Goal: Information Seeking & Learning: Compare options

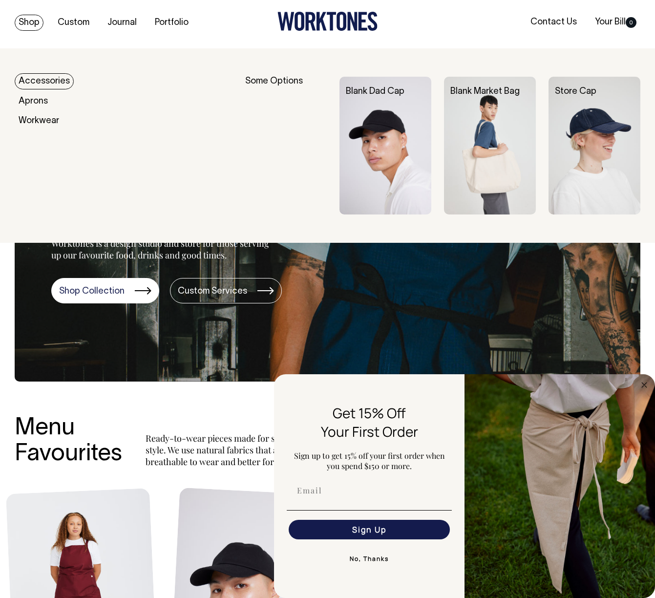
scroll to position [3, 0]
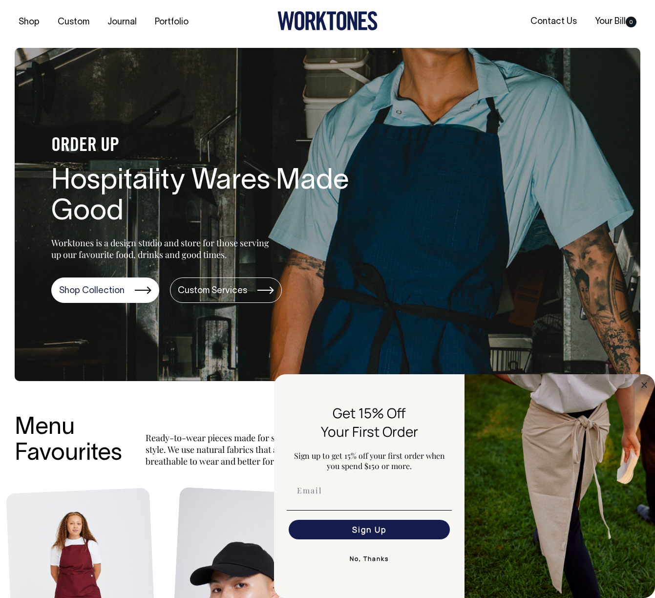
click at [361, 557] on button "No, Thanks" at bounding box center [369, 559] width 165 height 20
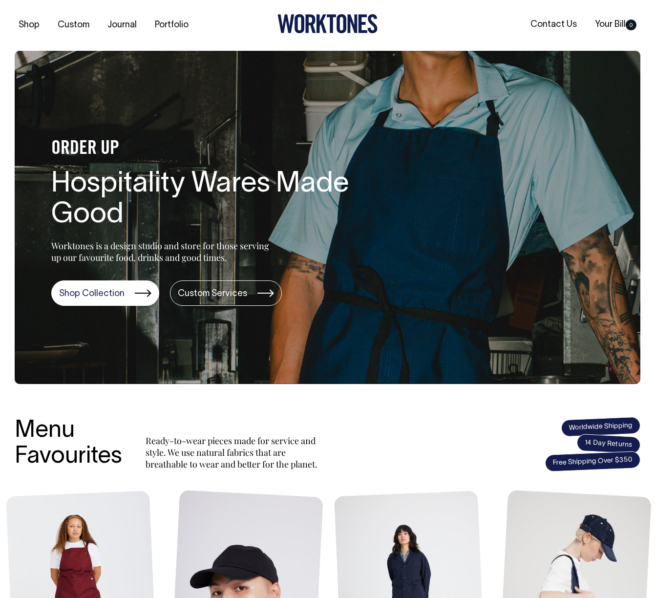
scroll to position [0, 0]
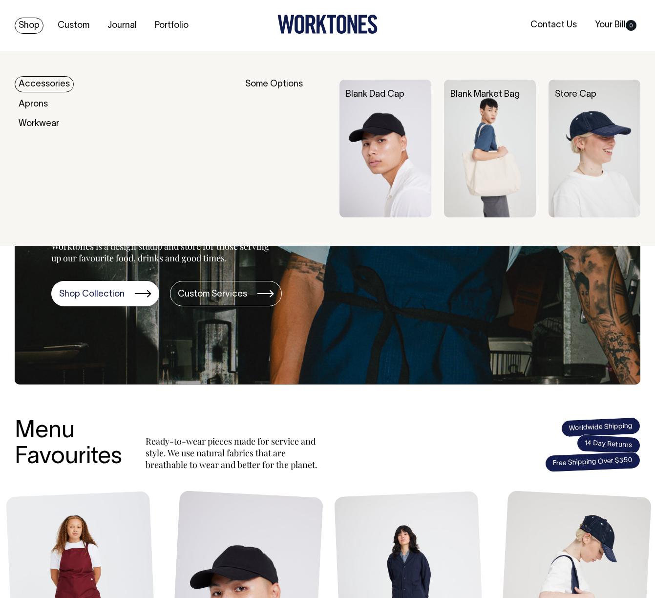
click at [395, 134] on img at bounding box center [385, 149] width 92 height 138
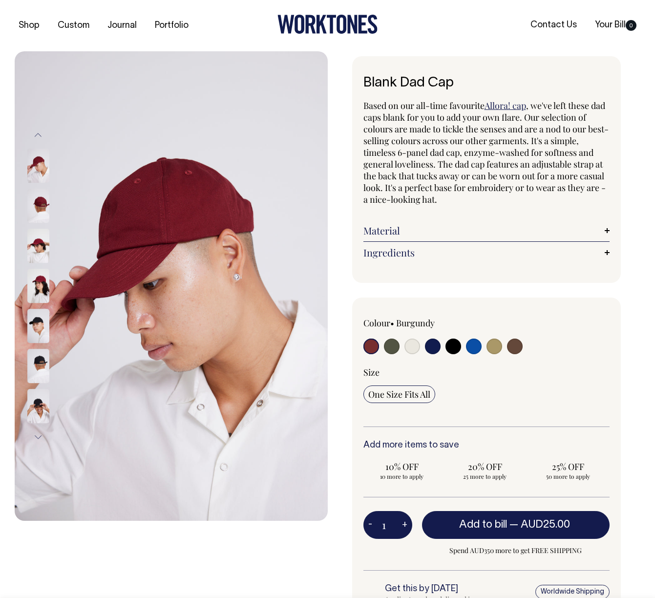
click at [391, 347] on input "radio" at bounding box center [392, 346] width 16 height 16
radio input "true"
select select "Olive"
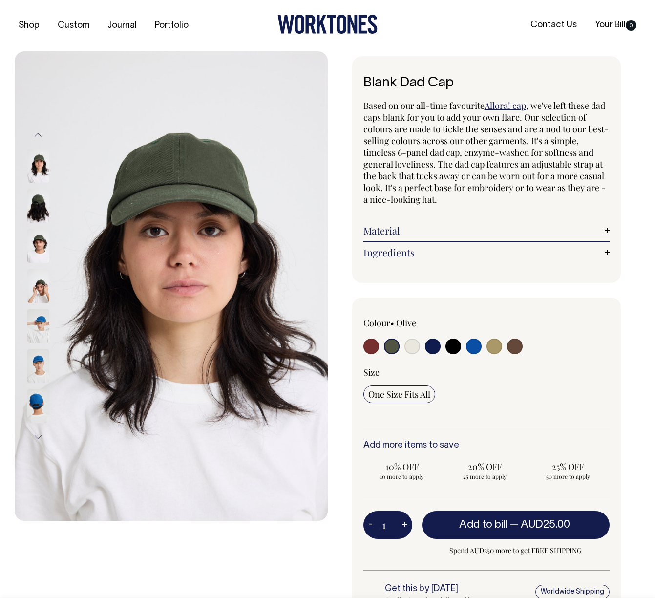
click at [413, 348] on input "radio" at bounding box center [412, 346] width 16 height 16
radio input "true"
select select "Natural"
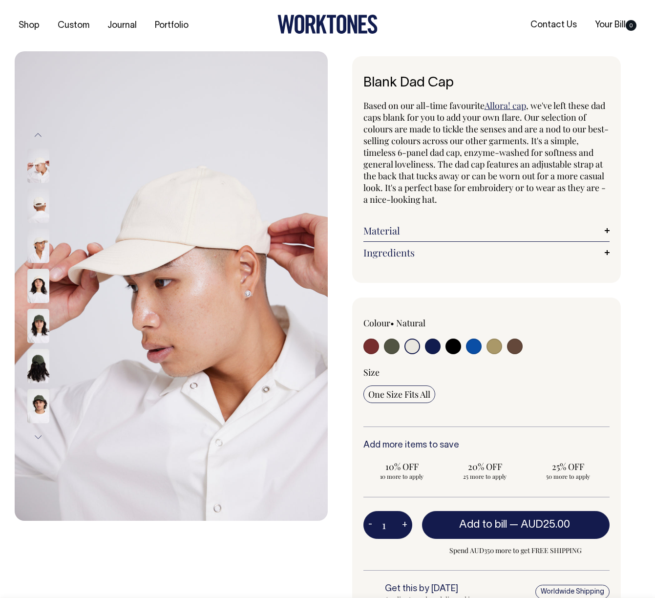
click at [430, 349] on input "radio" at bounding box center [433, 346] width 16 height 16
radio input "true"
select select "Dark Navy"
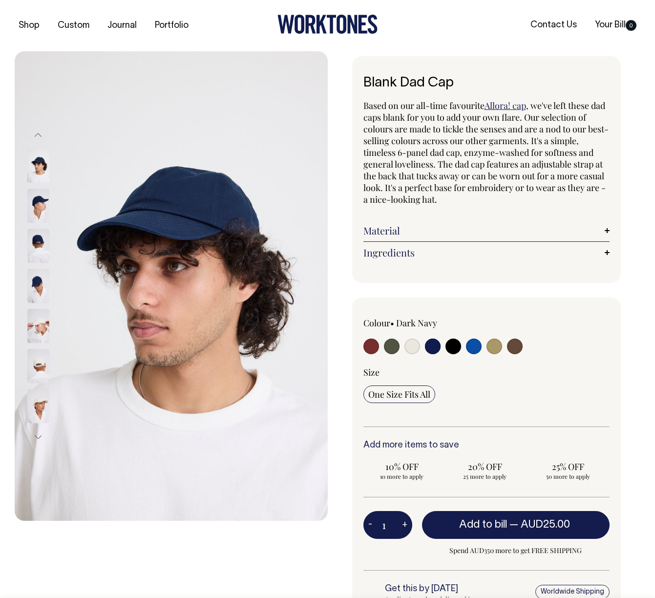
click at [454, 345] on input "radio" at bounding box center [453, 346] width 16 height 16
radio input "true"
select select "Black"
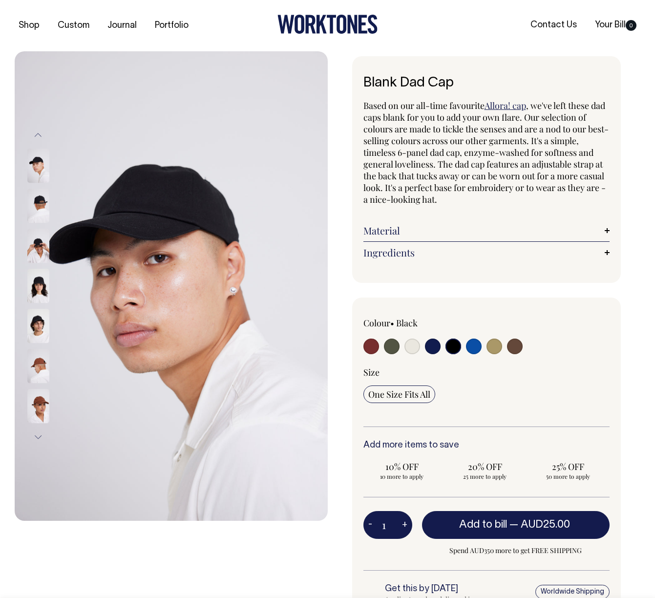
click at [474, 346] on input "radio" at bounding box center [474, 346] width 16 height 16
radio input "true"
select select "Worker Blue"
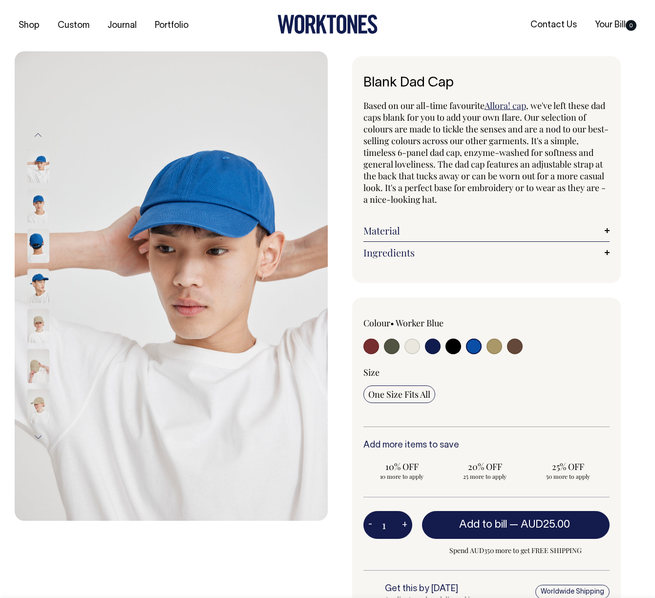
click at [42, 199] on img at bounding box center [38, 206] width 22 height 34
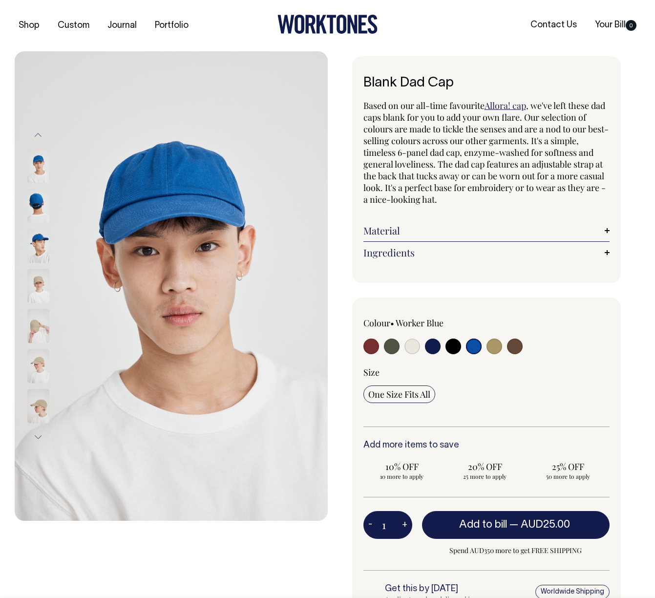
click at [40, 202] on img at bounding box center [38, 206] width 22 height 34
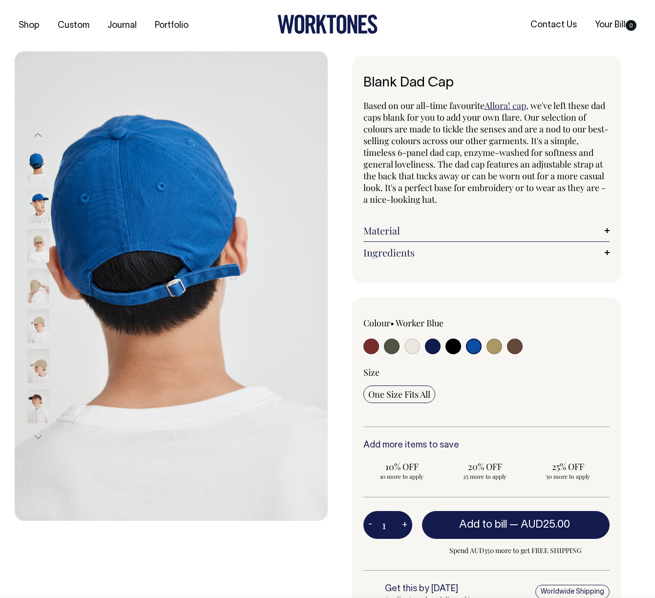
click at [41, 205] on img at bounding box center [38, 206] width 22 height 34
click at [41, 238] on img at bounding box center [38, 246] width 22 height 34
click at [41, 252] on img at bounding box center [38, 246] width 22 height 34
click at [40, 248] on img at bounding box center [38, 246] width 22 height 34
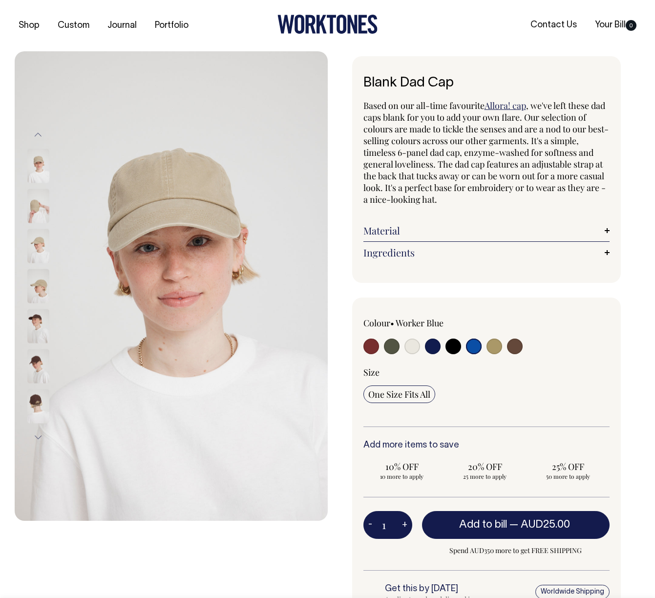
click at [491, 345] on input "radio" at bounding box center [494, 346] width 16 height 16
radio input "true"
select select "Washed Khaki"
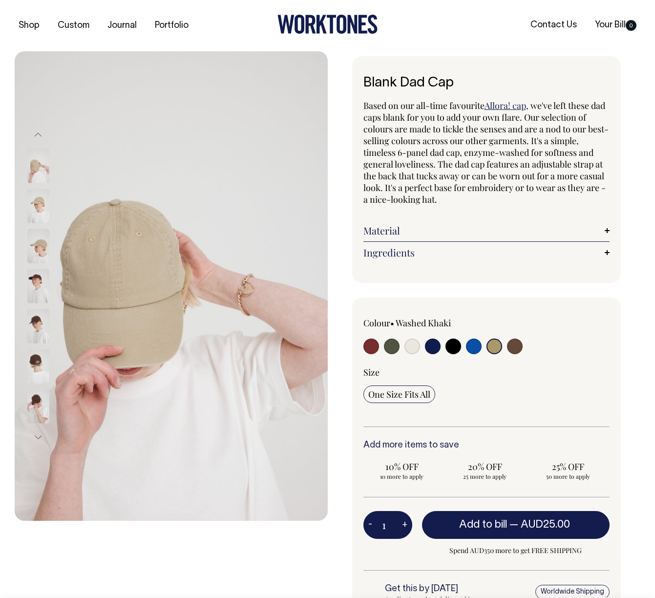
click at [513, 347] on input "radio" at bounding box center [515, 346] width 16 height 16
radio input "true"
select select "Espresso"
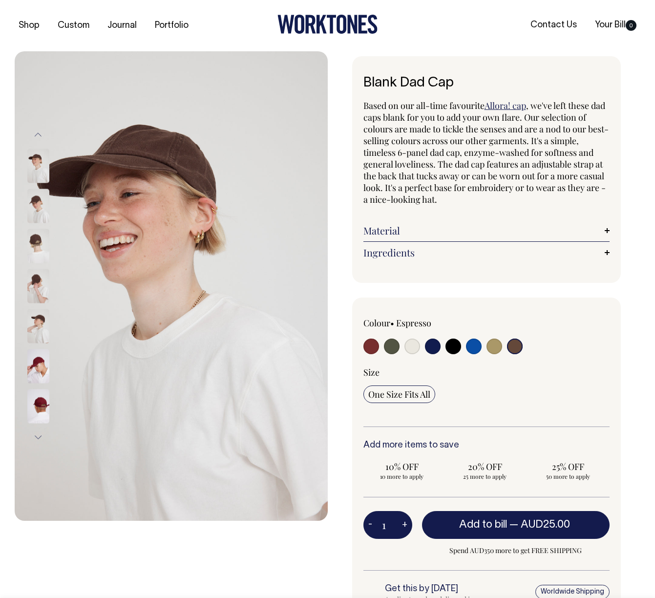
click at [496, 346] on input "radio" at bounding box center [494, 346] width 16 height 16
radio input "true"
select select "Washed Khaki"
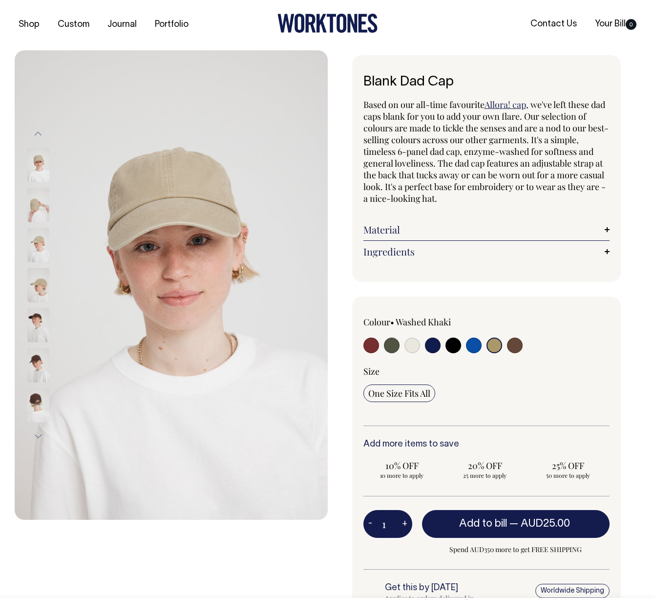
click at [479, 346] on input "radio" at bounding box center [474, 345] width 16 height 16
radio input "true"
select select "Worker Blue"
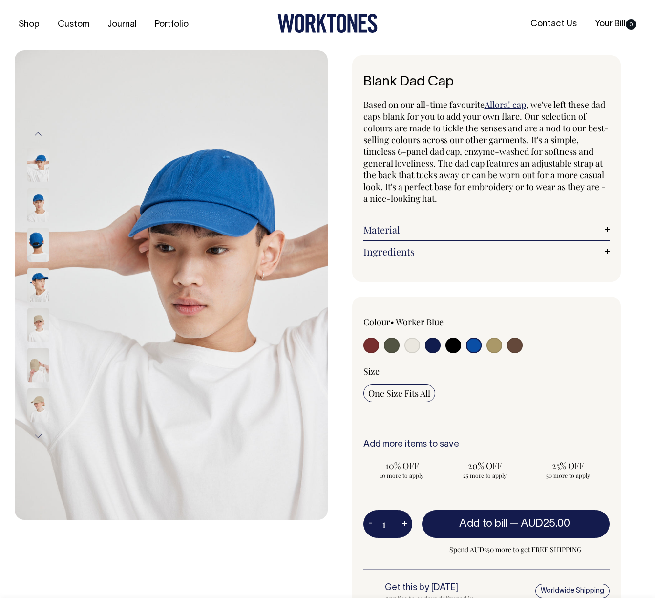
click at [458, 346] on input "radio" at bounding box center [453, 345] width 16 height 16
radio input "true"
select select "Black"
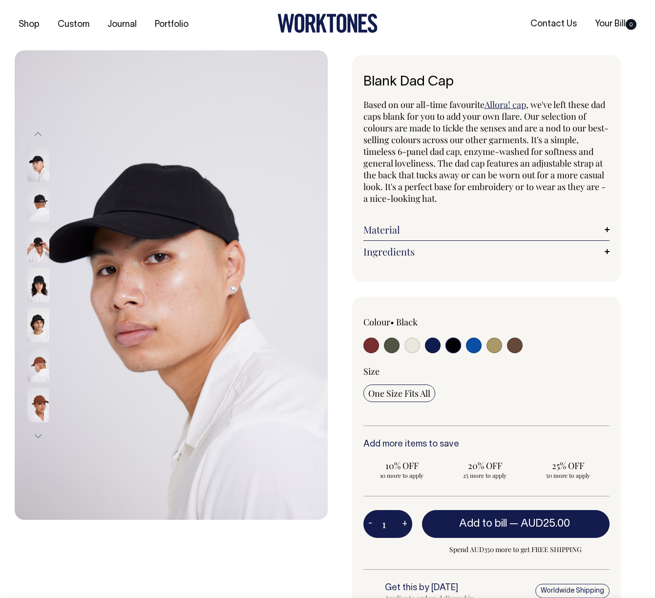
click at [435, 342] on input "radio" at bounding box center [433, 345] width 16 height 16
radio input "true"
select select "Dark Navy"
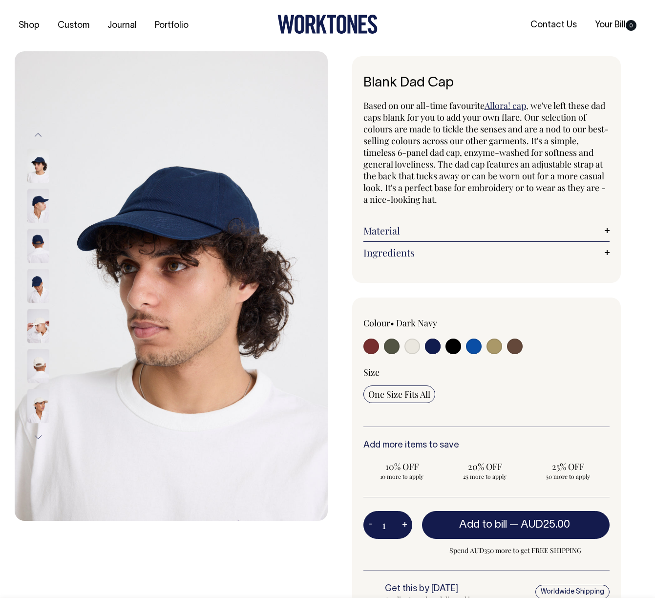
scroll to position [0, 0]
click at [412, 346] on input "radio" at bounding box center [412, 346] width 16 height 16
radio input "true"
select select "Natural"
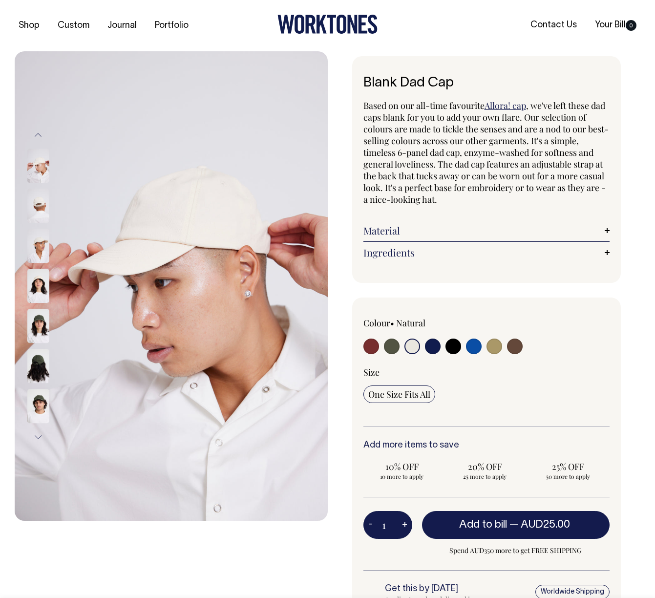
click at [392, 344] on input "radio" at bounding box center [392, 346] width 16 height 16
radio input "true"
select select "Olive"
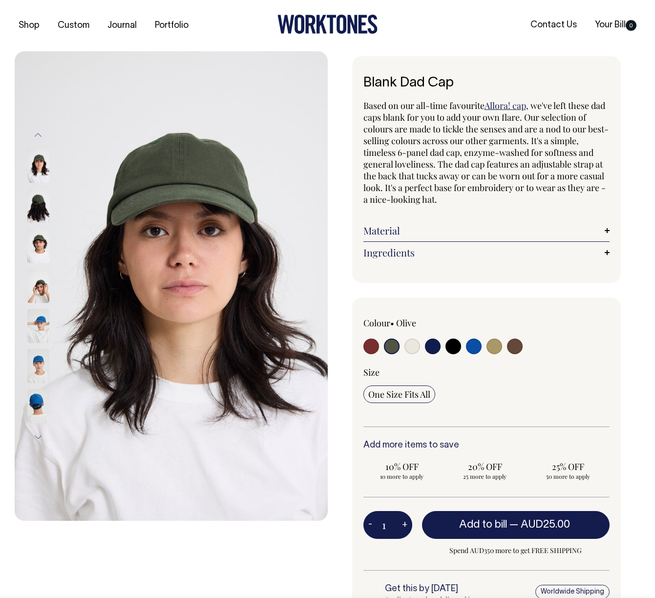
click at [375, 347] on input "radio" at bounding box center [371, 346] width 16 height 16
radio input "true"
select select "Burgundy"
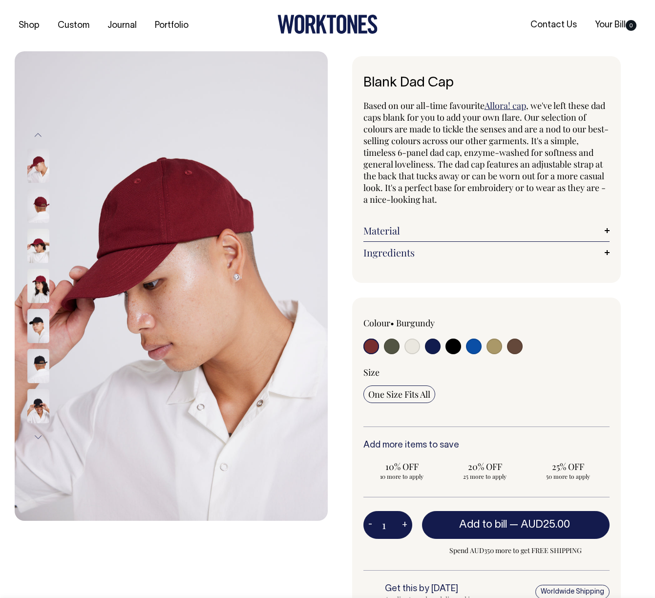
click at [492, 348] on input "radio" at bounding box center [494, 346] width 16 height 16
radio input "true"
select select "Washed Khaki"
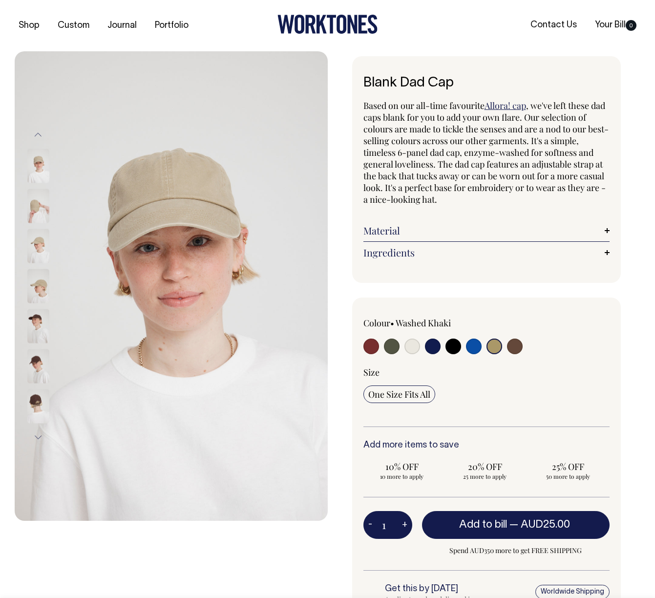
click at [511, 345] on input "radio" at bounding box center [515, 346] width 16 height 16
radio input "true"
select select "Espresso"
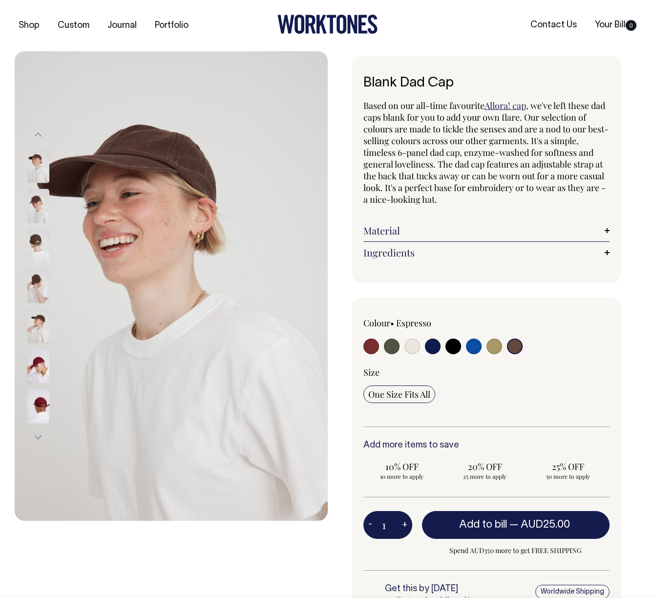
click at [494, 345] on input "radio" at bounding box center [494, 346] width 16 height 16
radio input "true"
select select "Washed Khaki"
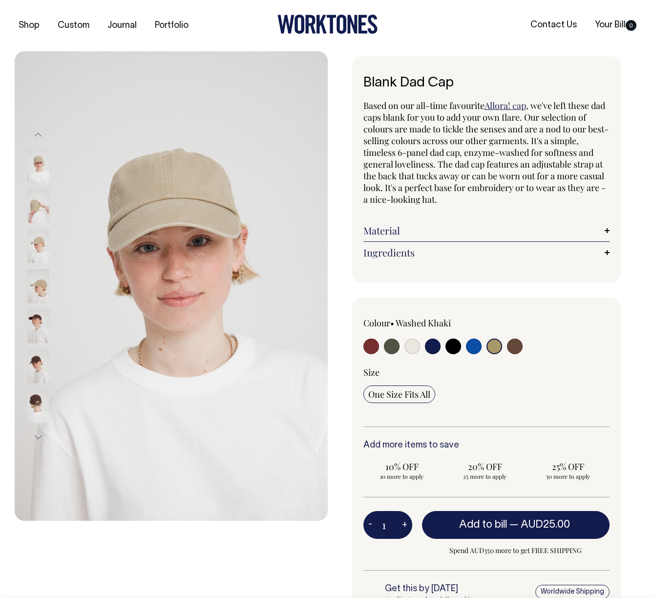
click at [470, 345] on input "radio" at bounding box center [474, 346] width 16 height 16
radio input "true"
select select "Worker Blue"
